Goal: Information Seeking & Learning: Check status

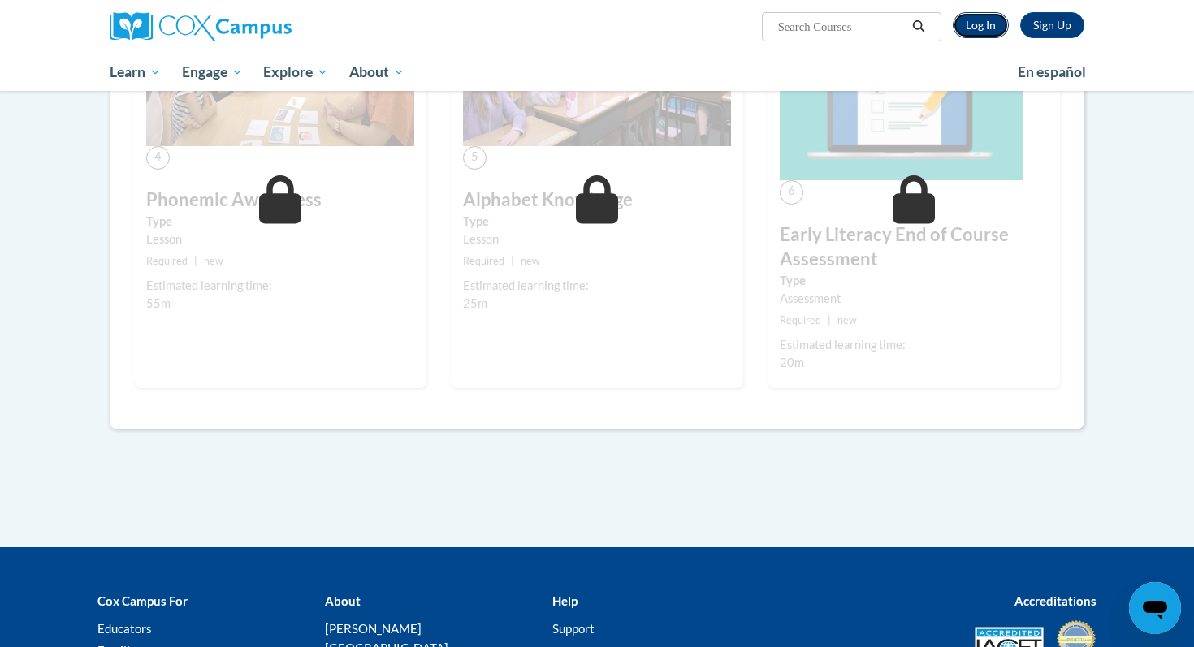
click at [981, 19] on link "Log In" at bounding box center [981, 25] width 56 height 26
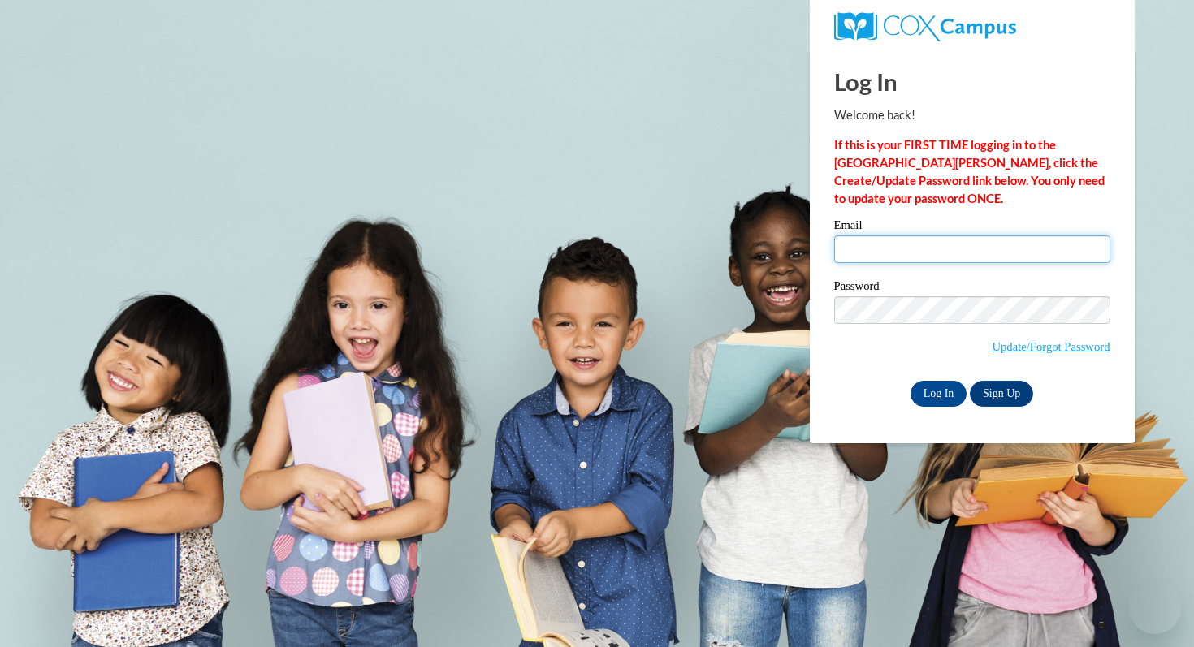
click at [887, 260] on input "Email" at bounding box center [972, 250] width 276 height 28
type input "kkvanderveren@pulaskischools.org"
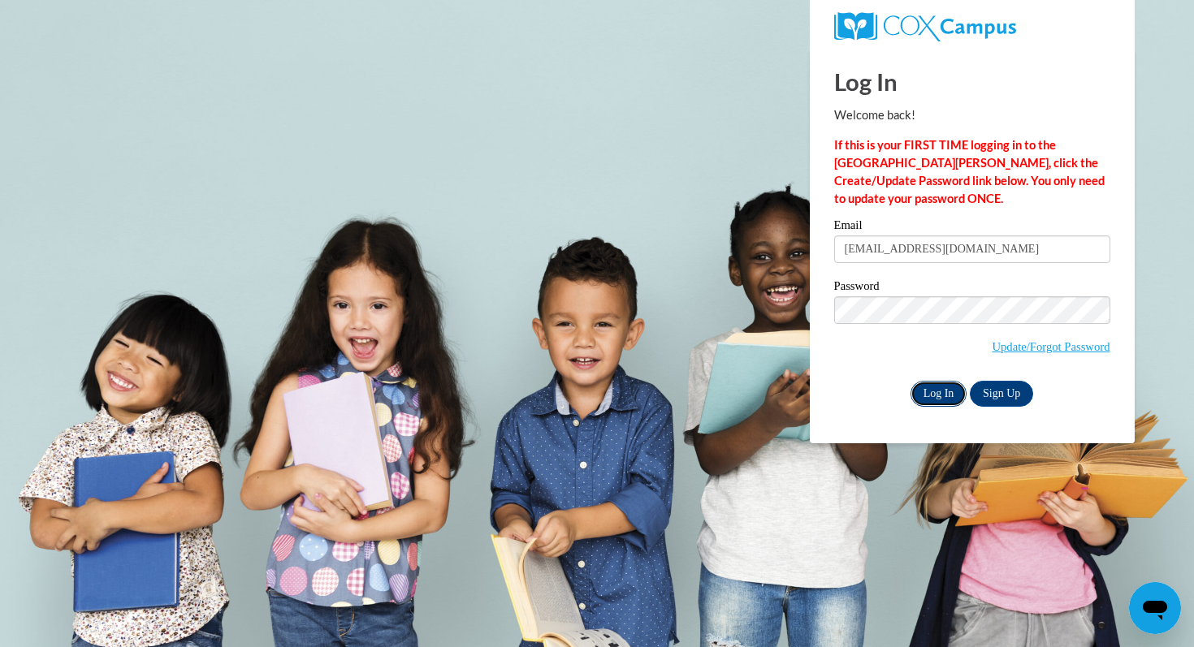
click at [929, 400] on input "Log In" at bounding box center [938, 394] width 57 height 26
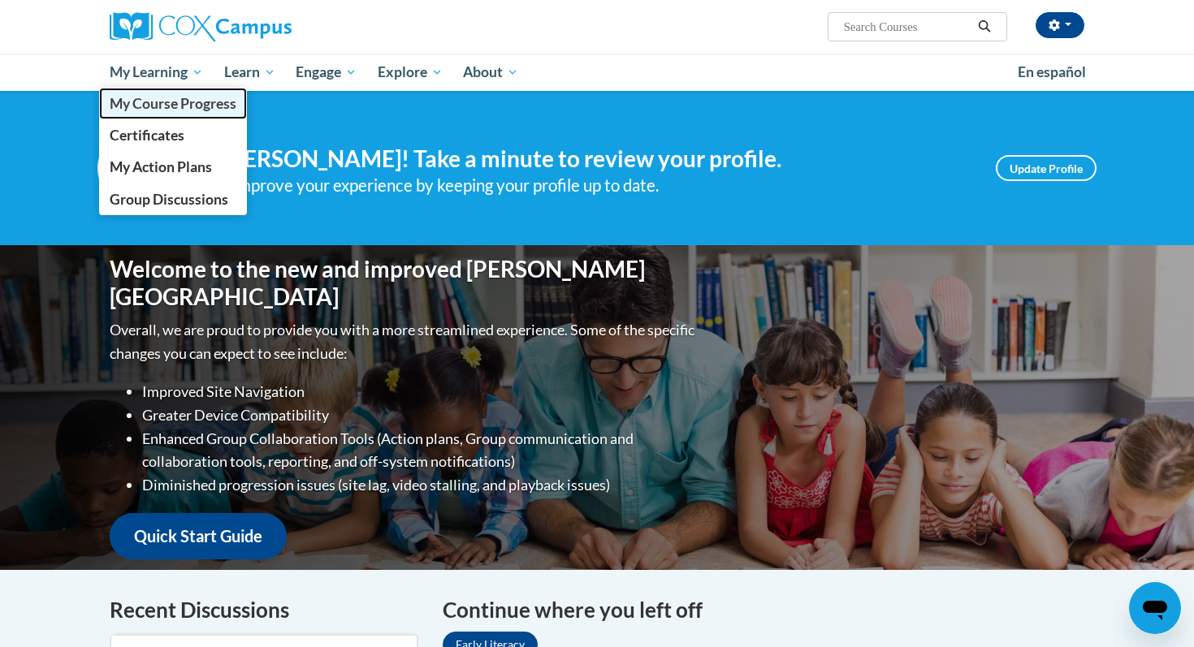
click at [145, 111] on span "My Course Progress" at bounding box center [173, 103] width 127 height 17
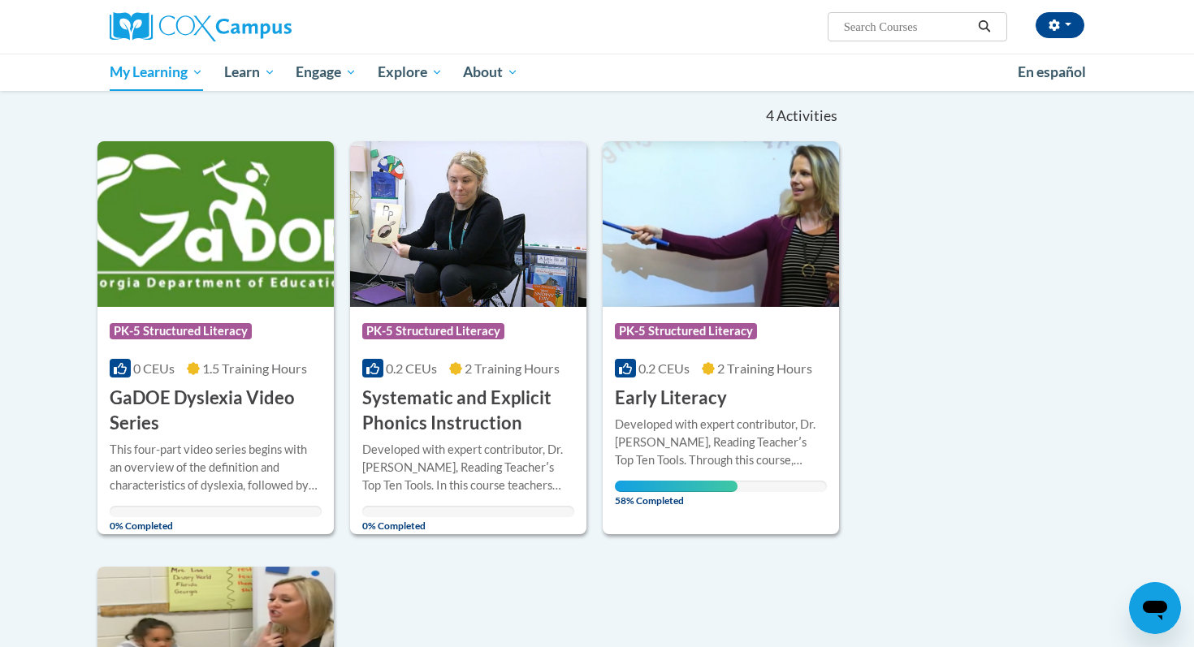
scroll to position [227, 0]
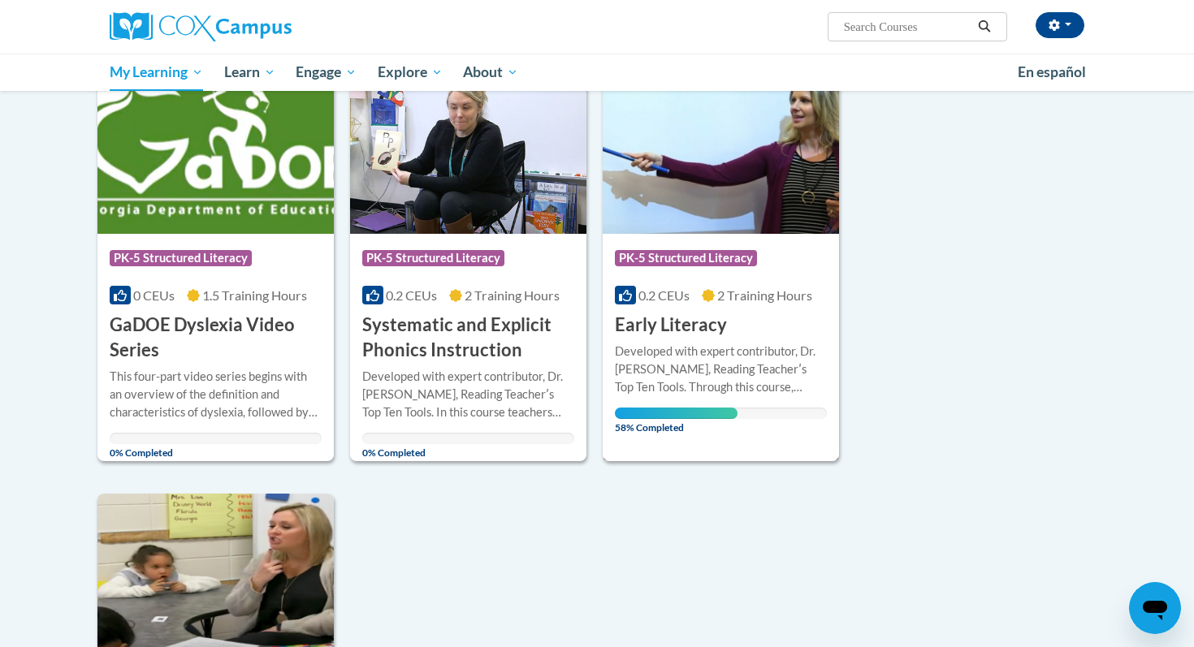
click at [736, 219] on img at bounding box center [721, 151] width 236 height 166
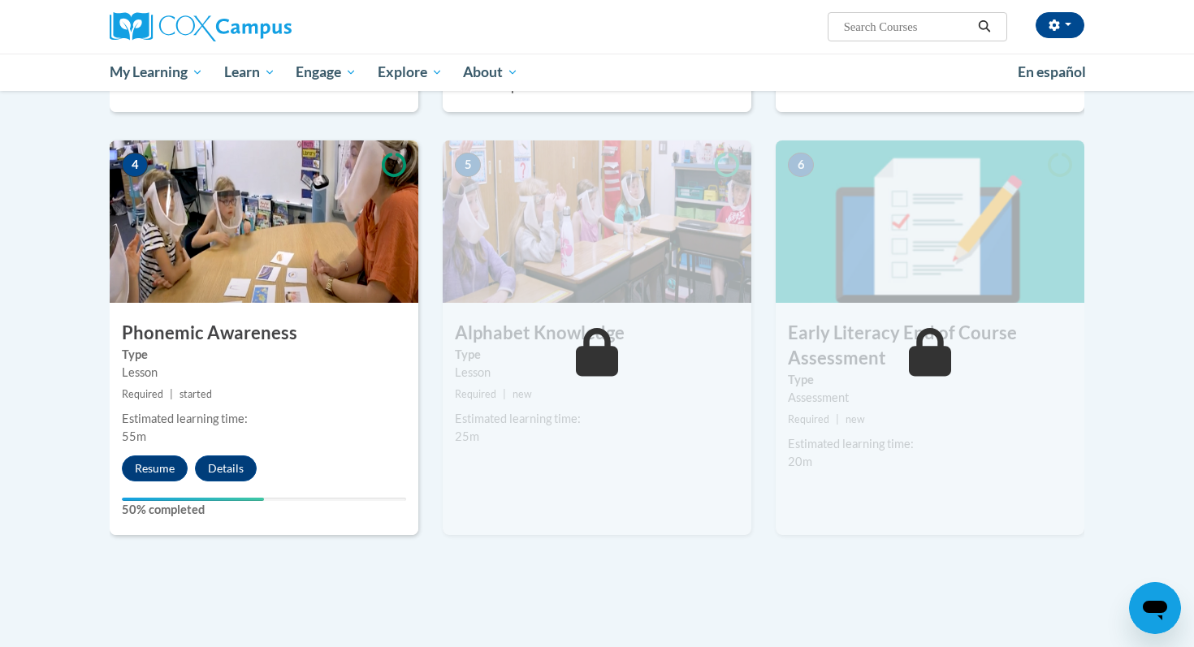
scroll to position [773, 0]
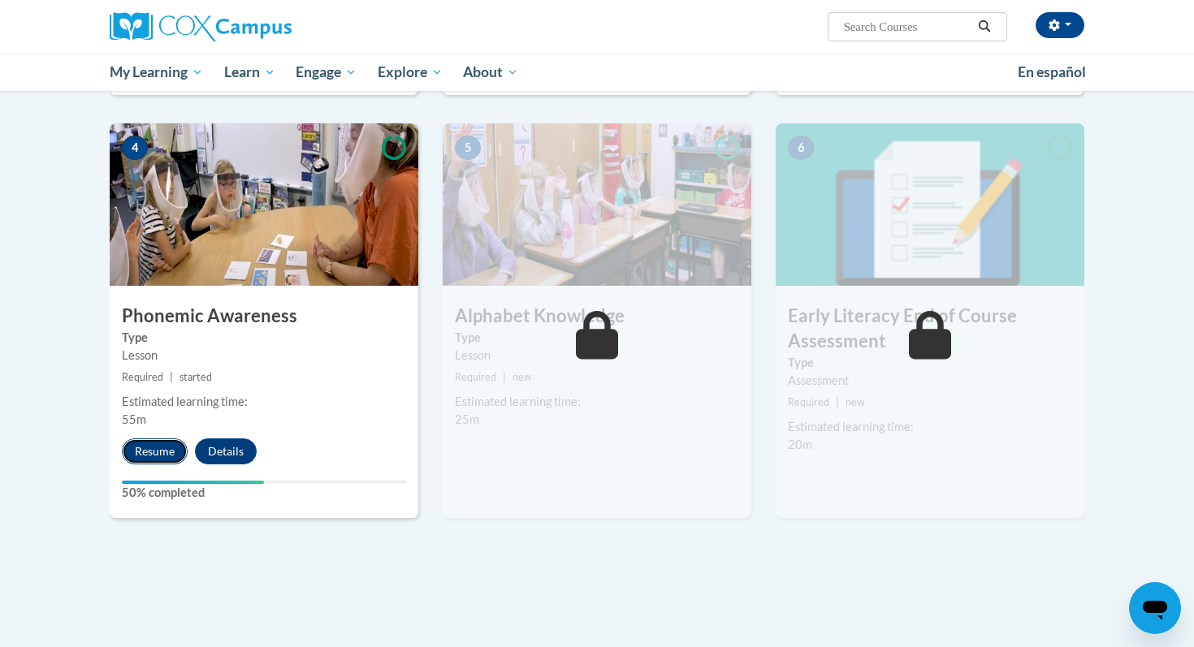
click at [146, 454] on button "Resume" at bounding box center [155, 452] width 66 height 26
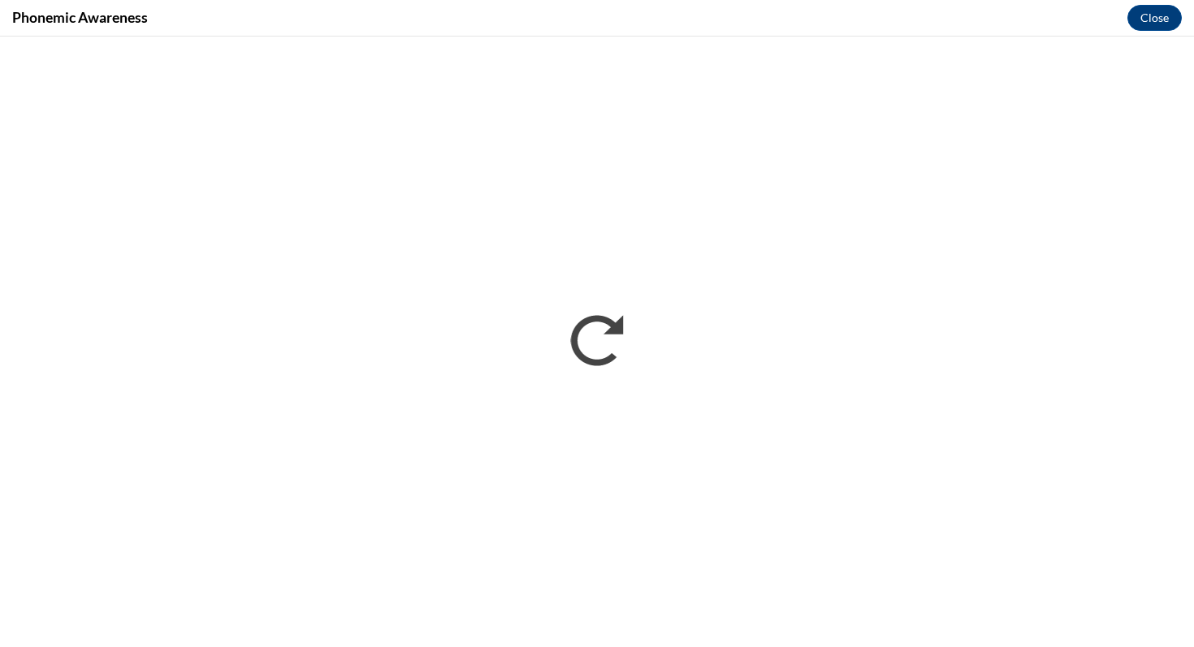
scroll to position [0, 0]
